Goal: Task Accomplishment & Management: Manage account settings

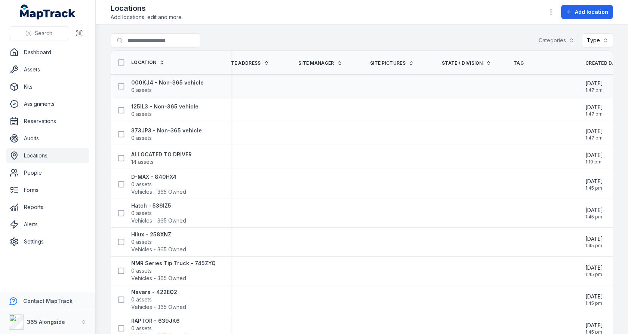
scroll to position [0, 586]
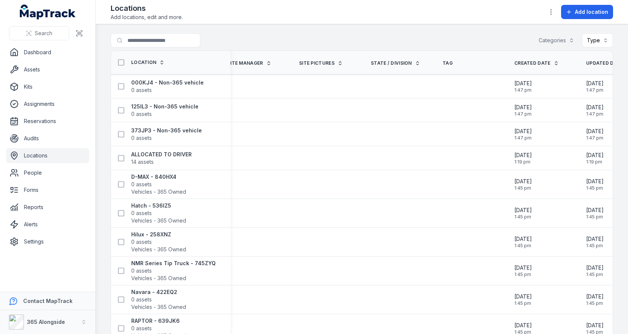
click at [547, 40] on button "Categories" at bounding box center [556, 40] width 45 height 14
click at [560, 71] on span "Vehicles - 365 Owned" at bounding box center [577, 73] width 55 height 7
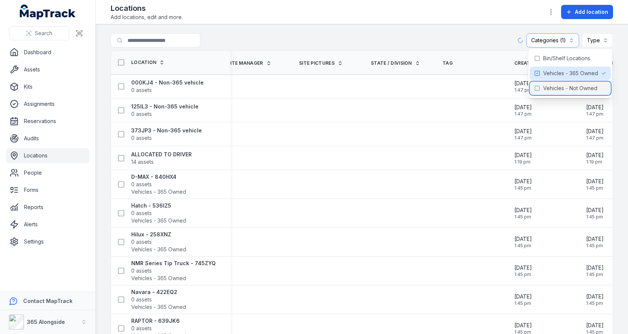
click at [558, 84] on span "Vehicles - Not Owned" at bounding box center [570, 87] width 54 height 7
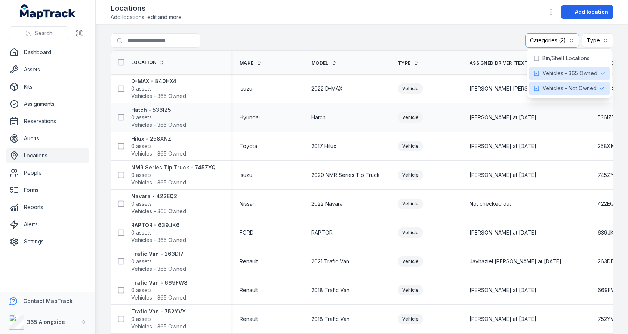
click at [482, 128] on td "[PERSON_NAME] at [DATE]" at bounding box center [524, 117] width 128 height 29
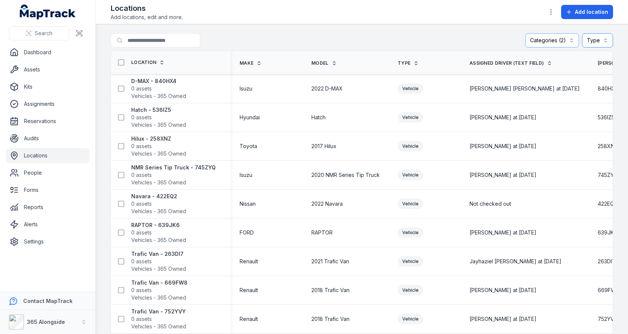
click at [594, 40] on button "Type" at bounding box center [597, 40] width 31 height 14
click at [567, 70] on div "Vehicle" at bounding box center [574, 72] width 62 height 7
click at [462, 49] on div "**********" at bounding box center [362, 41] width 502 height 17
click at [534, 32] on main "**********" at bounding box center [362, 178] width 532 height 309
click at [532, 40] on button "Categories (2)" at bounding box center [545, 40] width 54 height 14
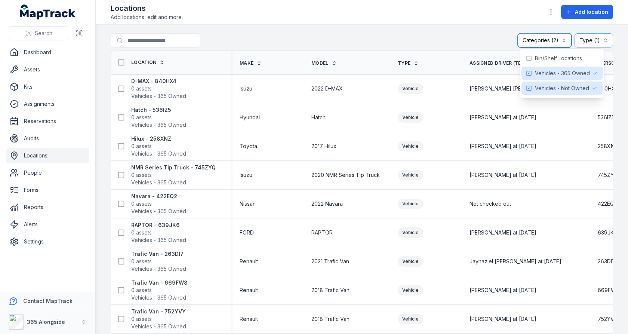
click at [532, 40] on button "Categories (2)" at bounding box center [545, 40] width 54 height 14
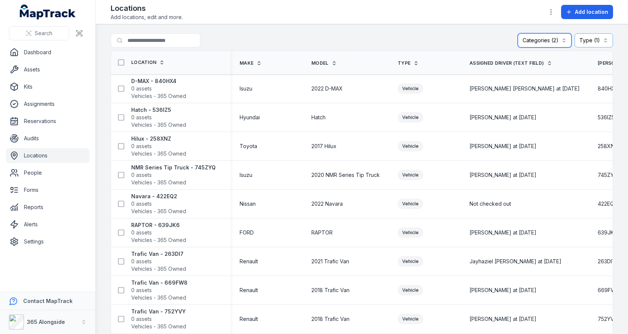
click at [539, 43] on button "Categories (2)" at bounding box center [545, 40] width 54 height 14
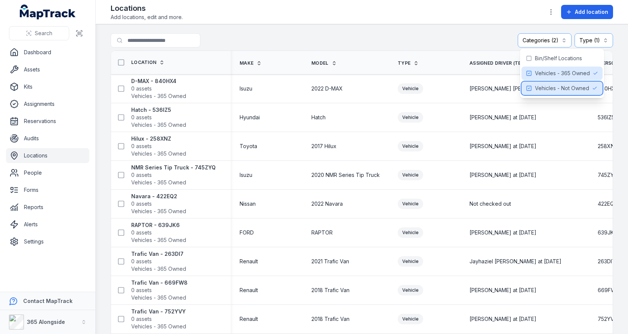
click at [543, 86] on span "Vehicles - Not Owned" at bounding box center [562, 87] width 54 height 7
click at [546, 87] on span "Vehicles - Not Owned" at bounding box center [562, 87] width 54 height 7
click at [538, 87] on span "Vehicles - Not Owned" at bounding box center [562, 87] width 54 height 7
click at [542, 70] on span "Vehicles - 365 Owned" at bounding box center [562, 73] width 55 height 7
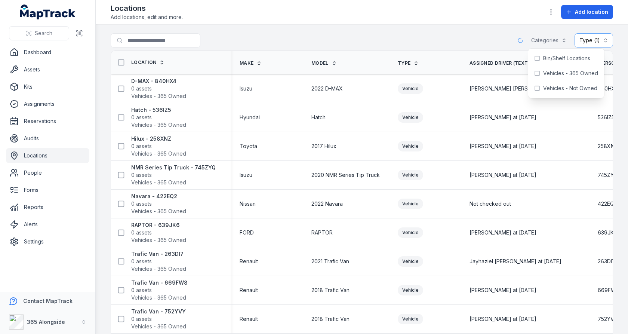
click at [498, 40] on div "Search for locations Categories Type (1) *******" at bounding box center [362, 41] width 502 height 17
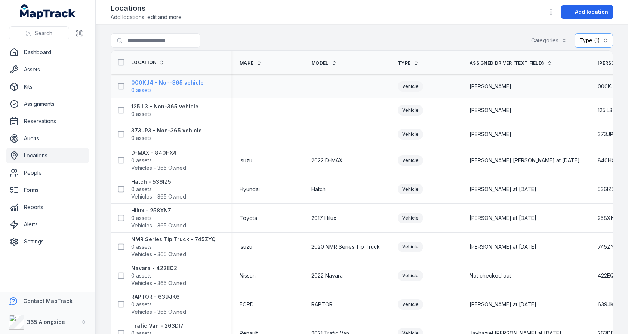
click at [163, 82] on strong "000KJ4 - Non-365 vehicle" at bounding box center [167, 82] width 72 height 7
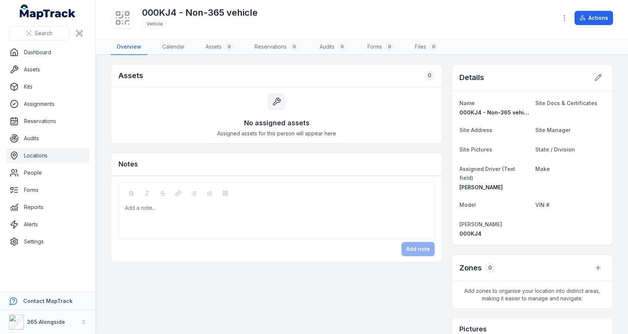
click at [157, 25] on div "Vehicle" at bounding box center [154, 24] width 25 height 10
click at [228, 28] on span "Vehicle" at bounding box center [199, 24] width 115 height 10
click at [595, 78] on icon at bounding box center [598, 77] width 6 height 6
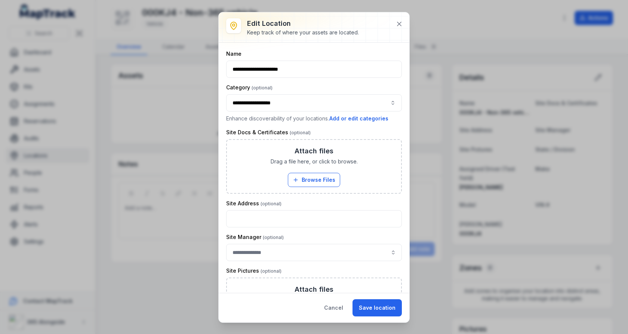
click at [320, 100] on button "**********" at bounding box center [314, 102] width 176 height 17
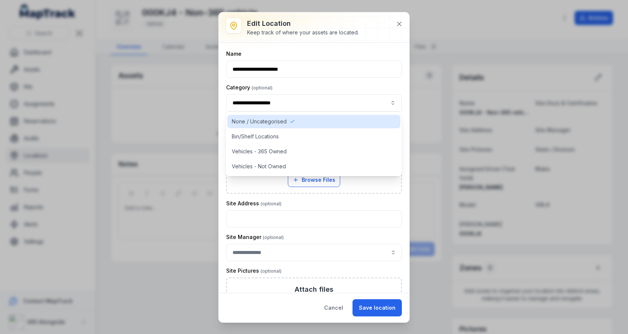
click at [302, 159] on div "None / Uncategorised Bin/Shelf Locations Vehicles - 365 Owned Vehicles - Not Ow…" at bounding box center [314, 144] width 176 height 64
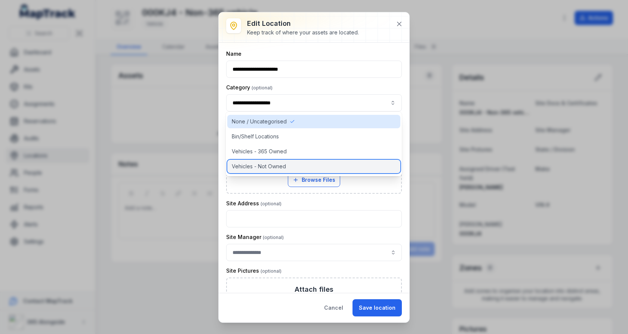
click at [302, 161] on div "Vehicles - Not Owned" at bounding box center [313, 166] width 173 height 13
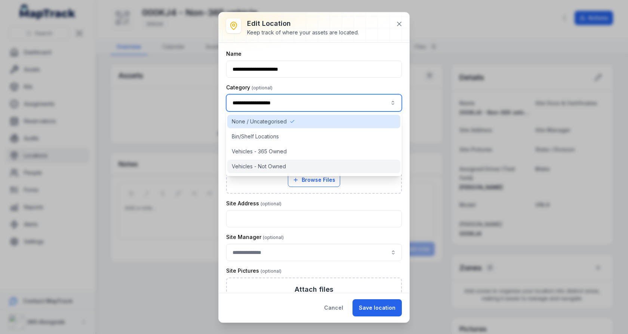
type input "**********"
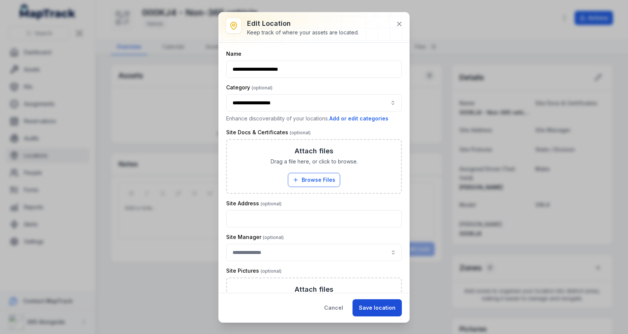
click at [388, 308] on button "Save location" at bounding box center [376, 307] width 49 height 17
